Goal: Information Seeking & Learning: Understand process/instructions

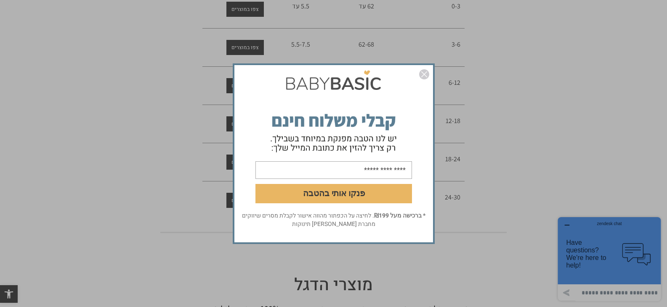
scroll to position [264, 0]
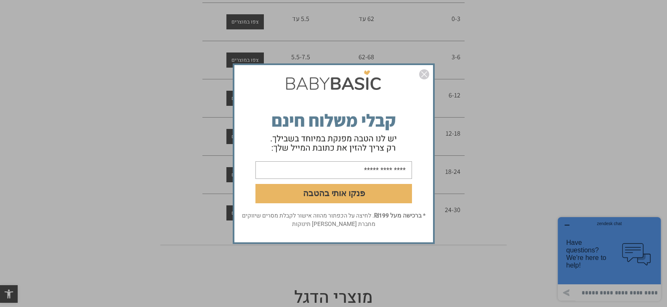
click at [424, 74] on img "סגור" at bounding box center [424, 74] width 10 height 10
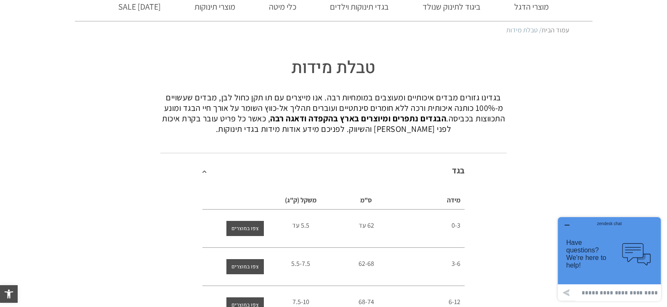
scroll to position [53, 0]
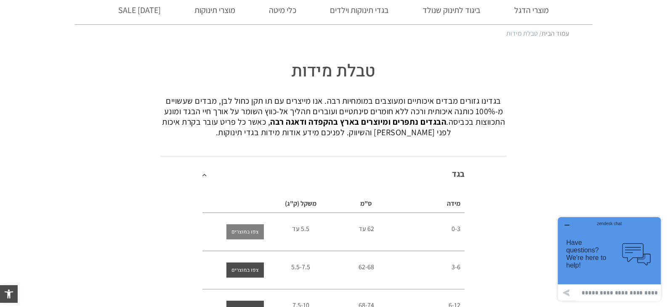
click at [246, 230] on span "צפו במוצרים" at bounding box center [244, 232] width 27 height 15
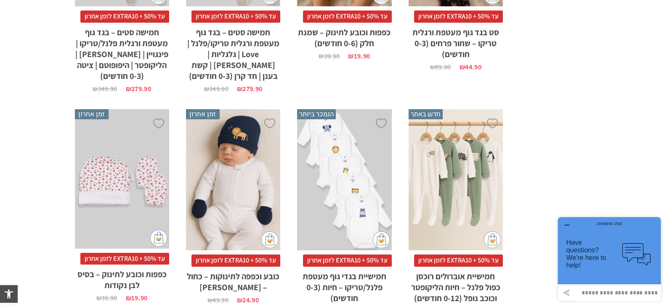
scroll to position [1742, 0]
